Goal: Use online tool/utility

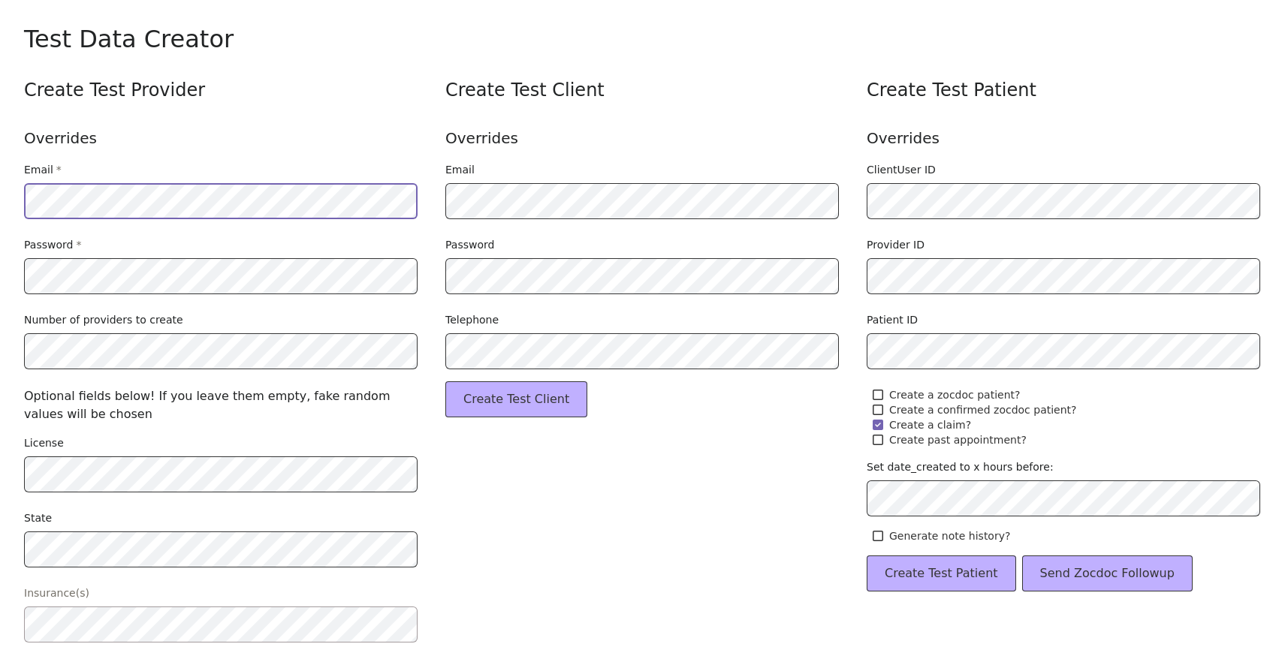
click at [0, 170] on html "Opens in a new window Opens an external website Opens an external website in a …" at bounding box center [644, 335] width 1288 height 671
click at [0, 265] on html "Opens in a new window Opens an external website Opens an external website in a …" at bounding box center [644, 335] width 1288 height 671
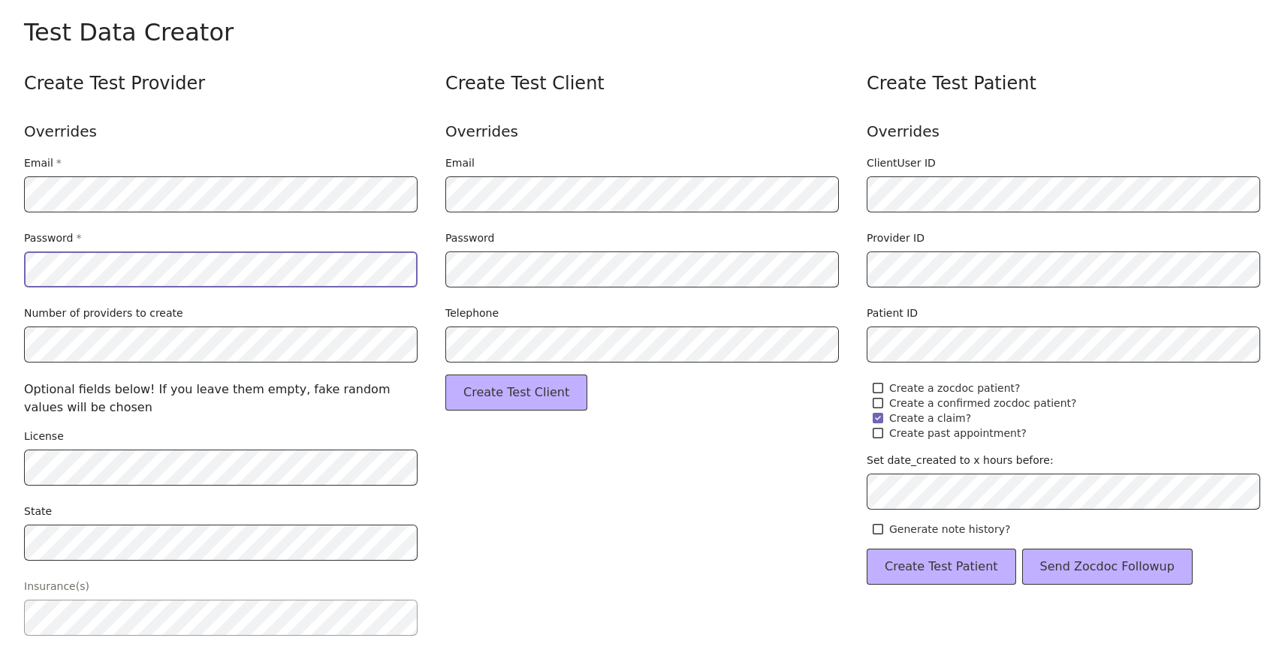
scroll to position [738, 0]
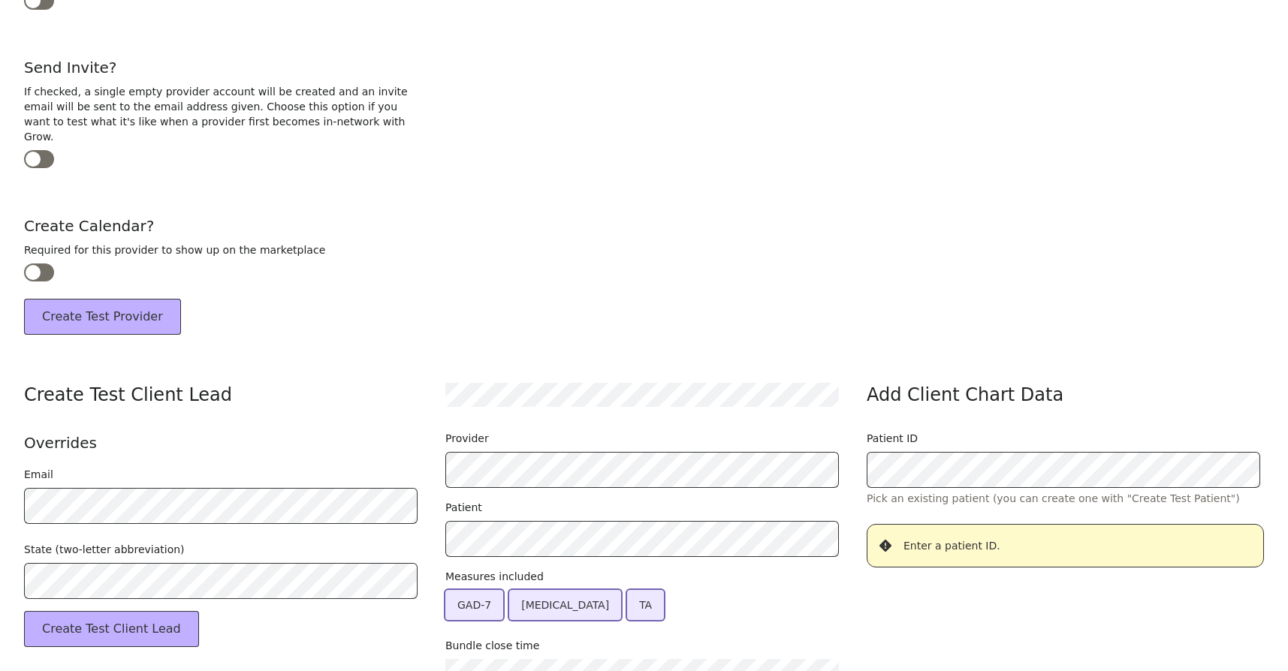
click at [32, 264] on div at bounding box center [39, 273] width 30 height 18
click at [85, 300] on button "Create Test Provider" at bounding box center [102, 317] width 157 height 36
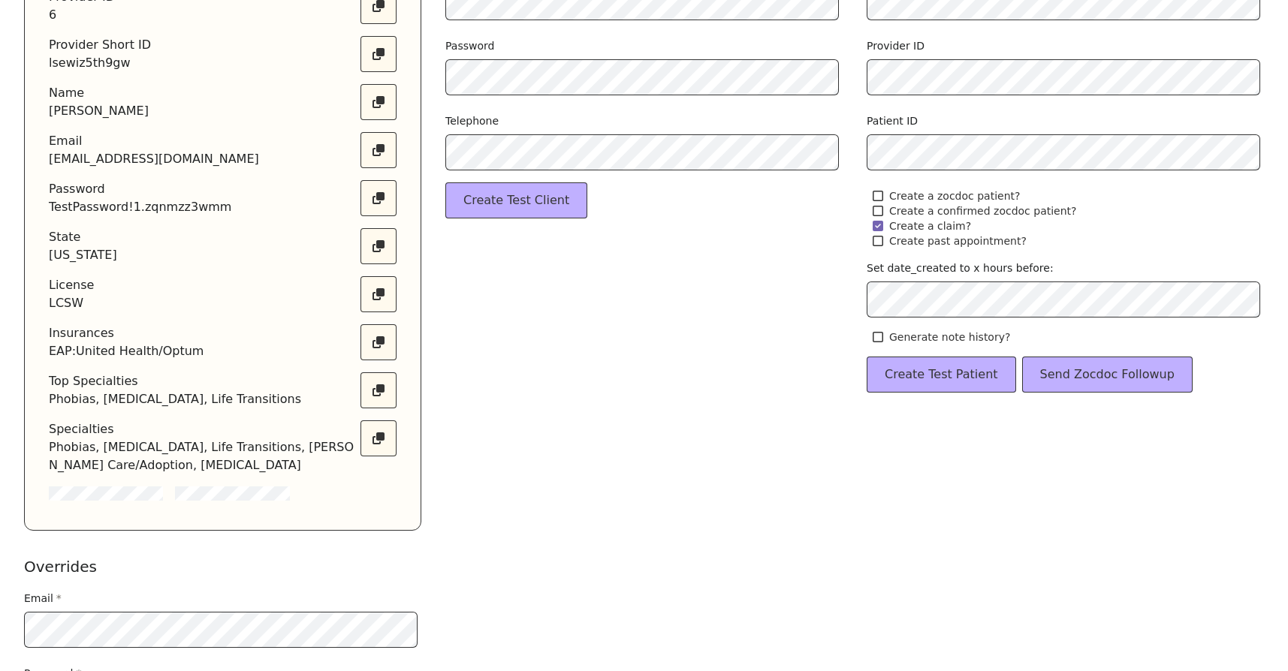
scroll to position [312, 0]
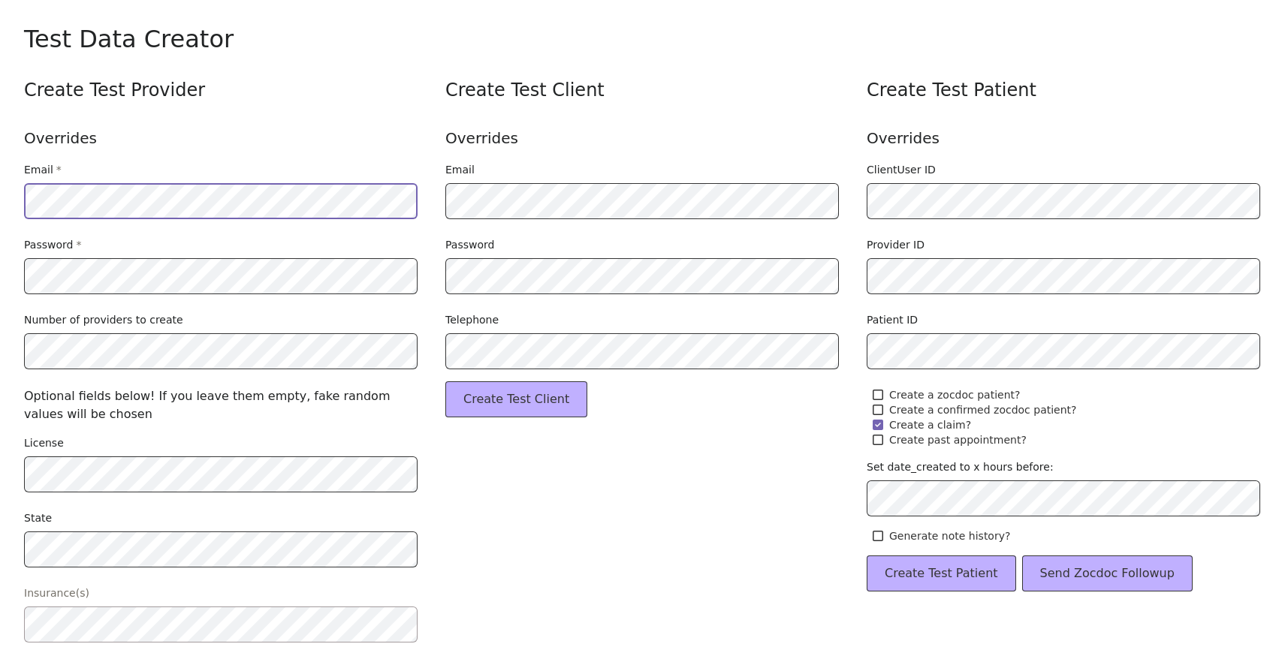
click at [0, 264] on html "Opens in a new window Opens an external website Opens an external website in a …" at bounding box center [644, 335] width 1288 height 671
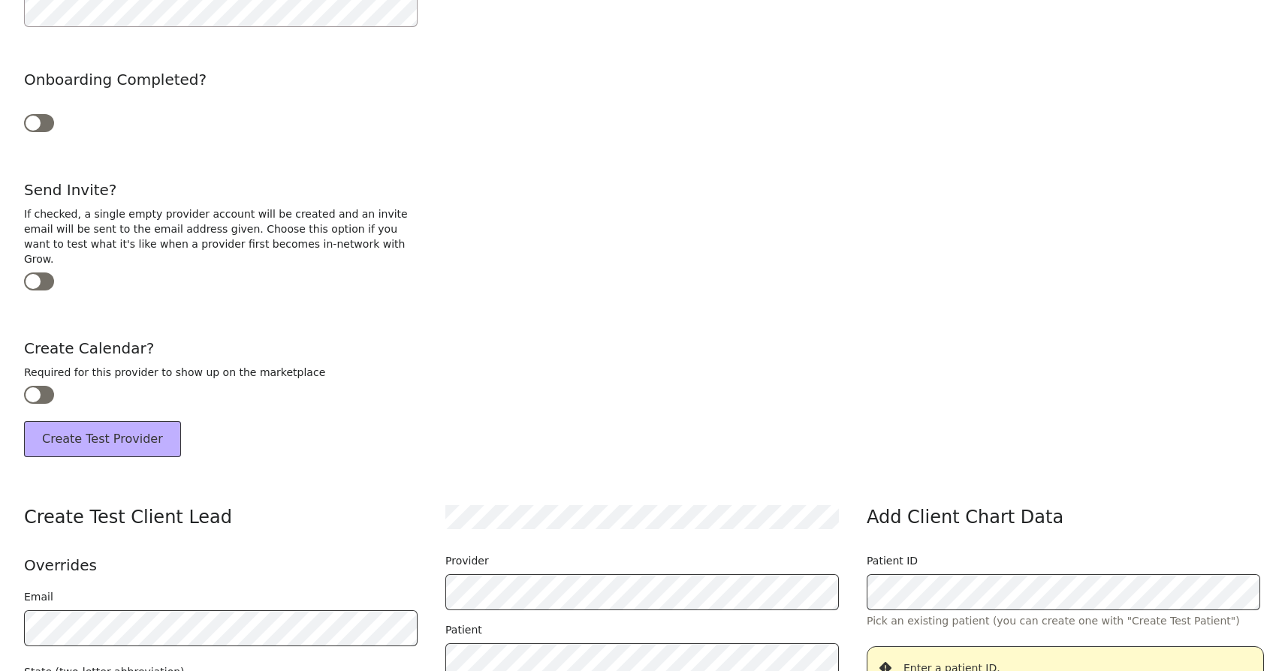
scroll to position [652, 0]
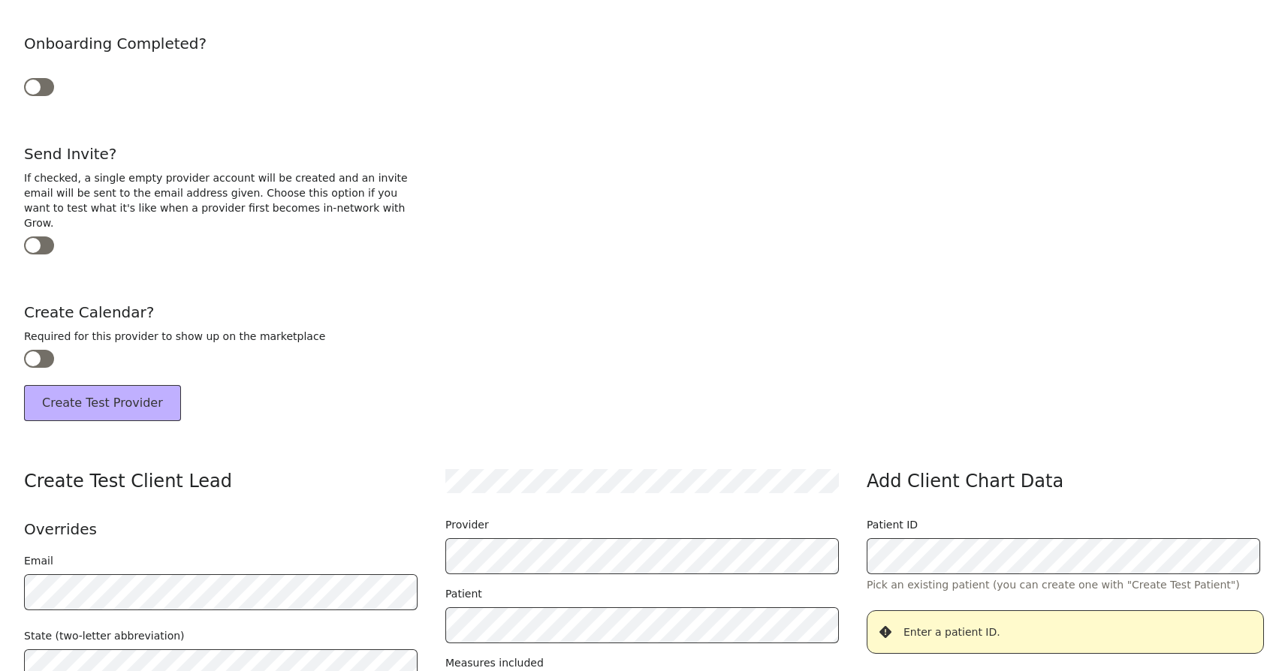
click at [43, 350] on div at bounding box center [39, 359] width 30 height 18
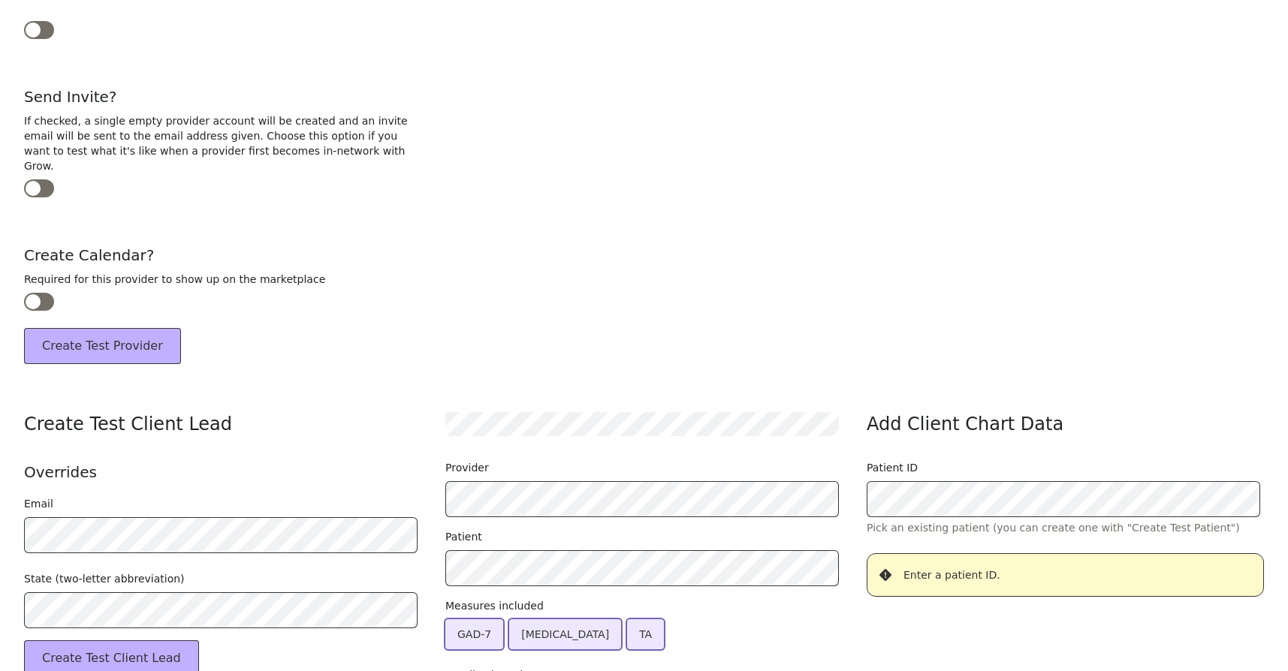
scroll to position [599, 0]
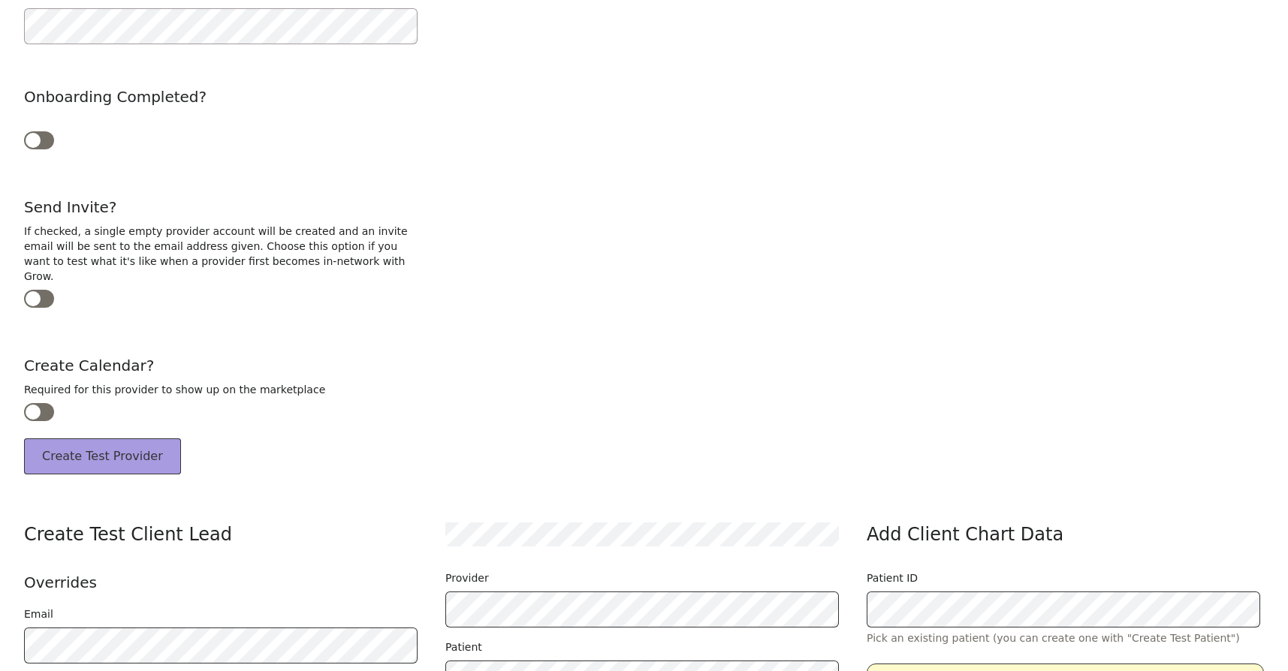
click at [71, 443] on button "Create Test Provider" at bounding box center [102, 457] width 157 height 36
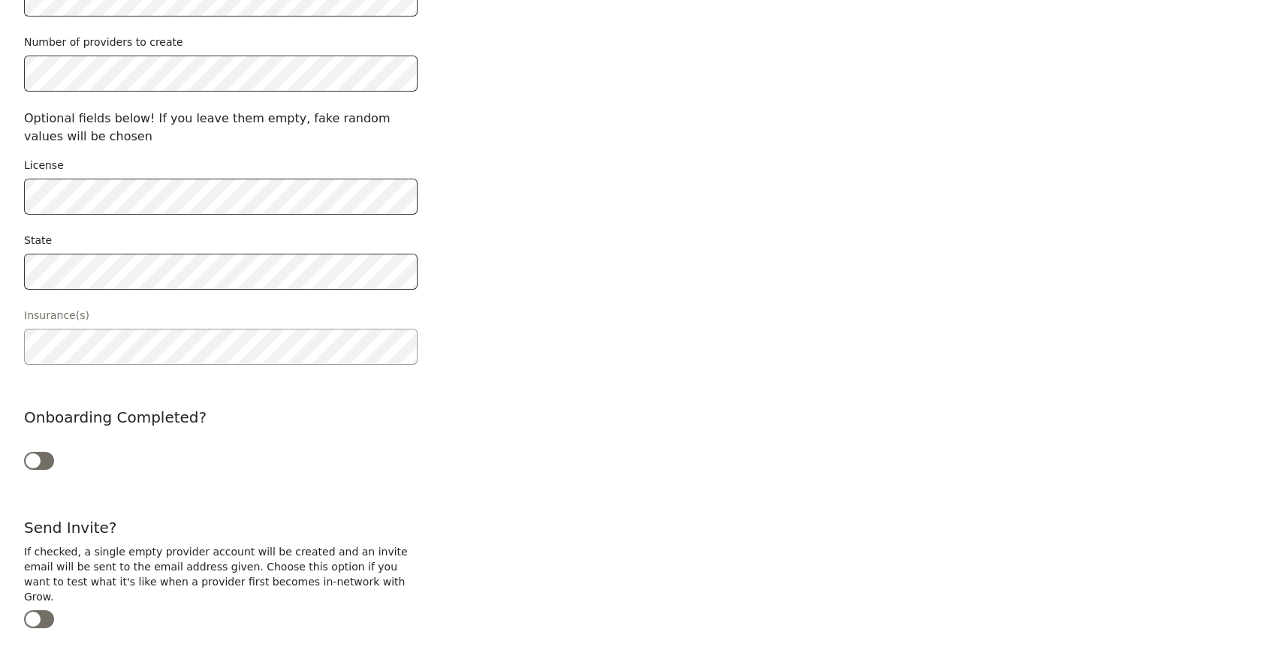
scroll to position [594, 0]
